Goal: Navigation & Orientation: Find specific page/section

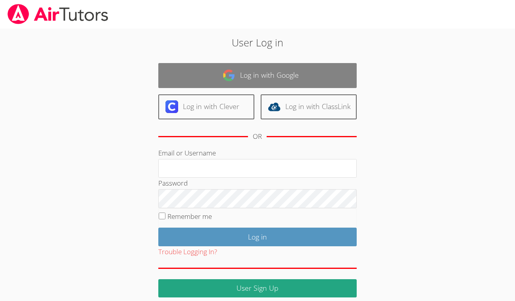
click at [280, 75] on link "Log in with Google" at bounding box center [257, 75] width 198 height 25
